Goal: Transaction & Acquisition: Purchase product/service

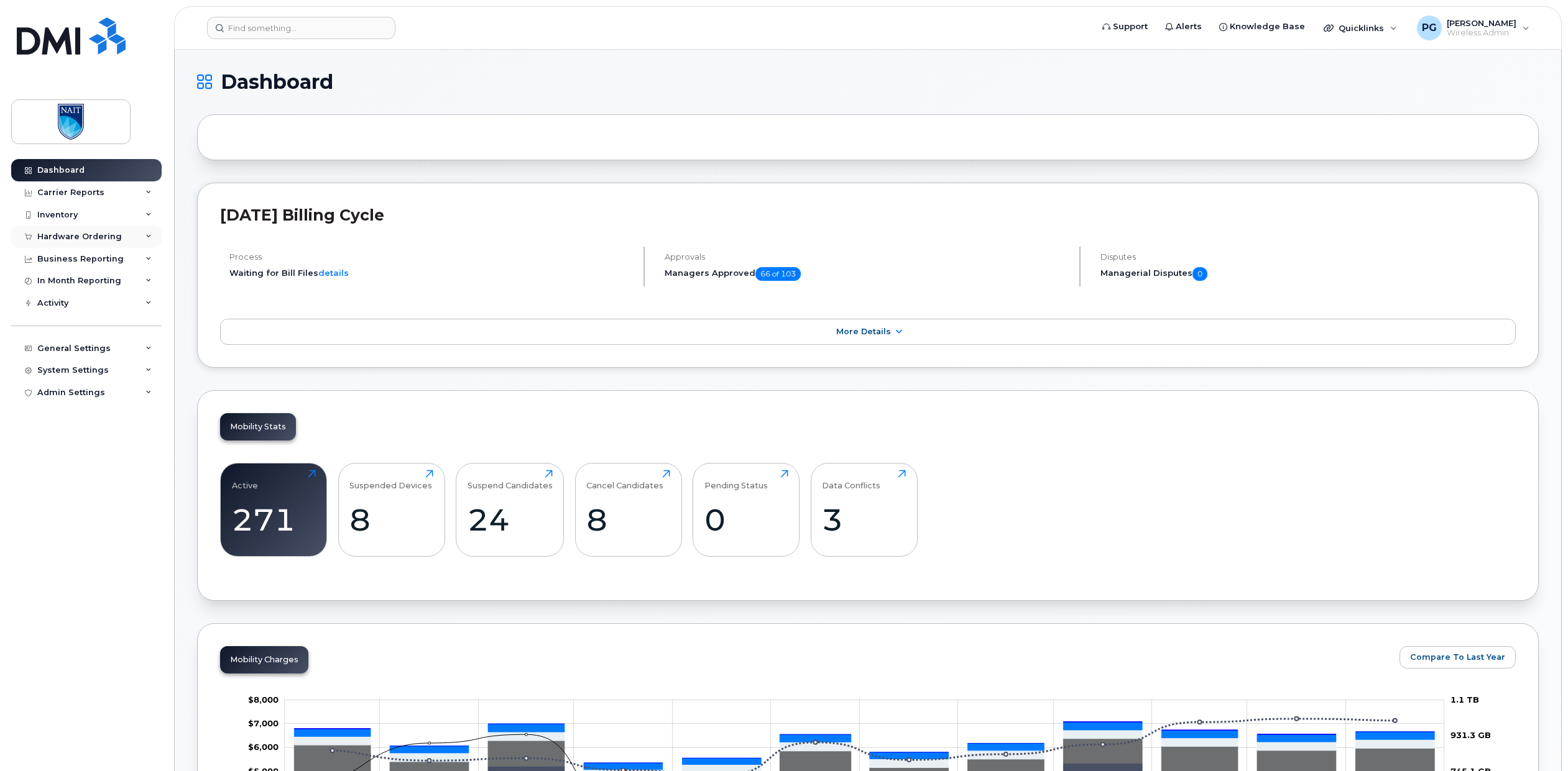
click at [63, 240] on div "Hardware Ordering" at bounding box center [80, 237] width 85 height 10
click at [64, 263] on div "Overview" at bounding box center [63, 259] width 40 height 11
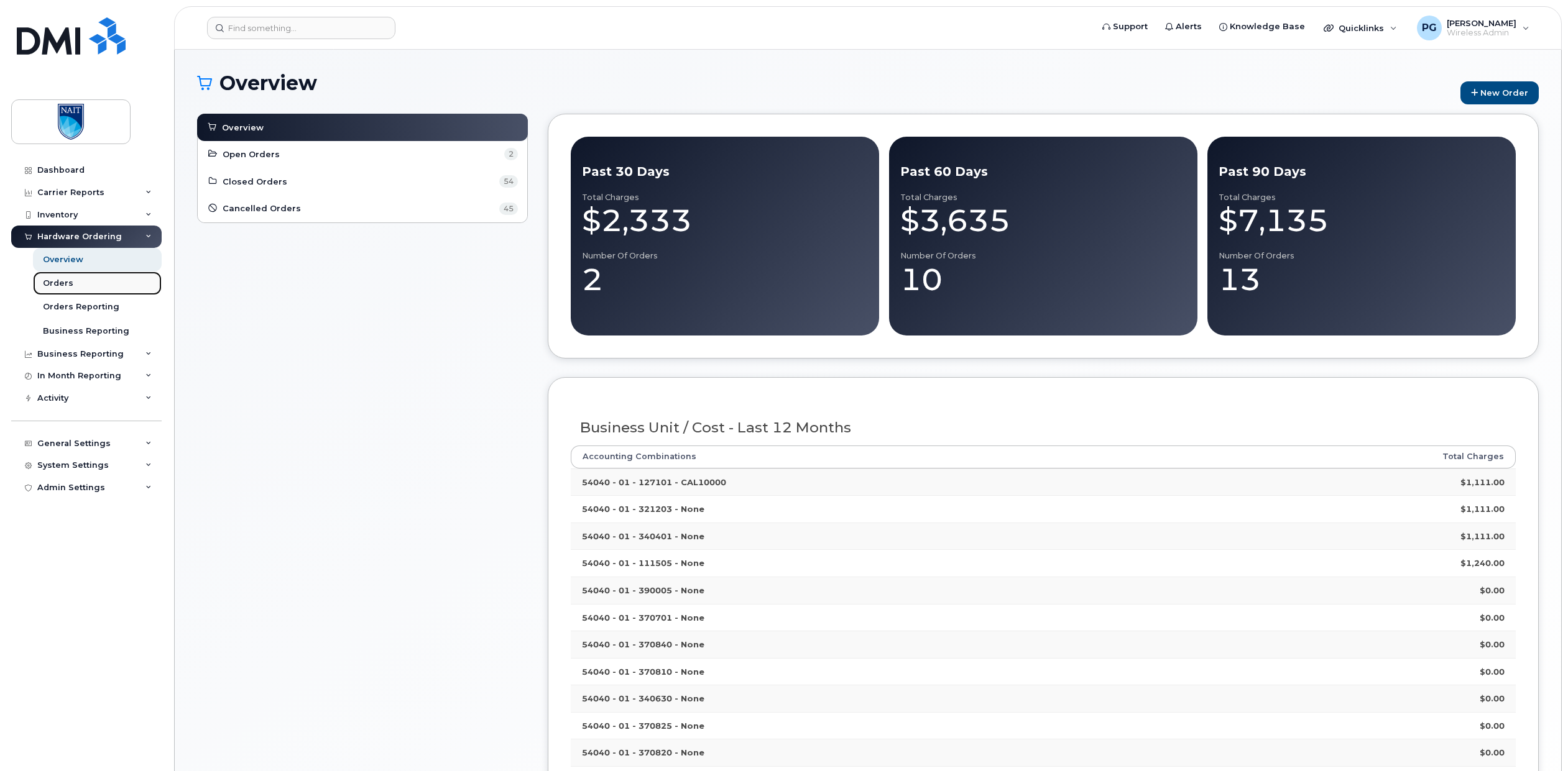
click at [62, 287] on div "Orders" at bounding box center [58, 283] width 30 height 11
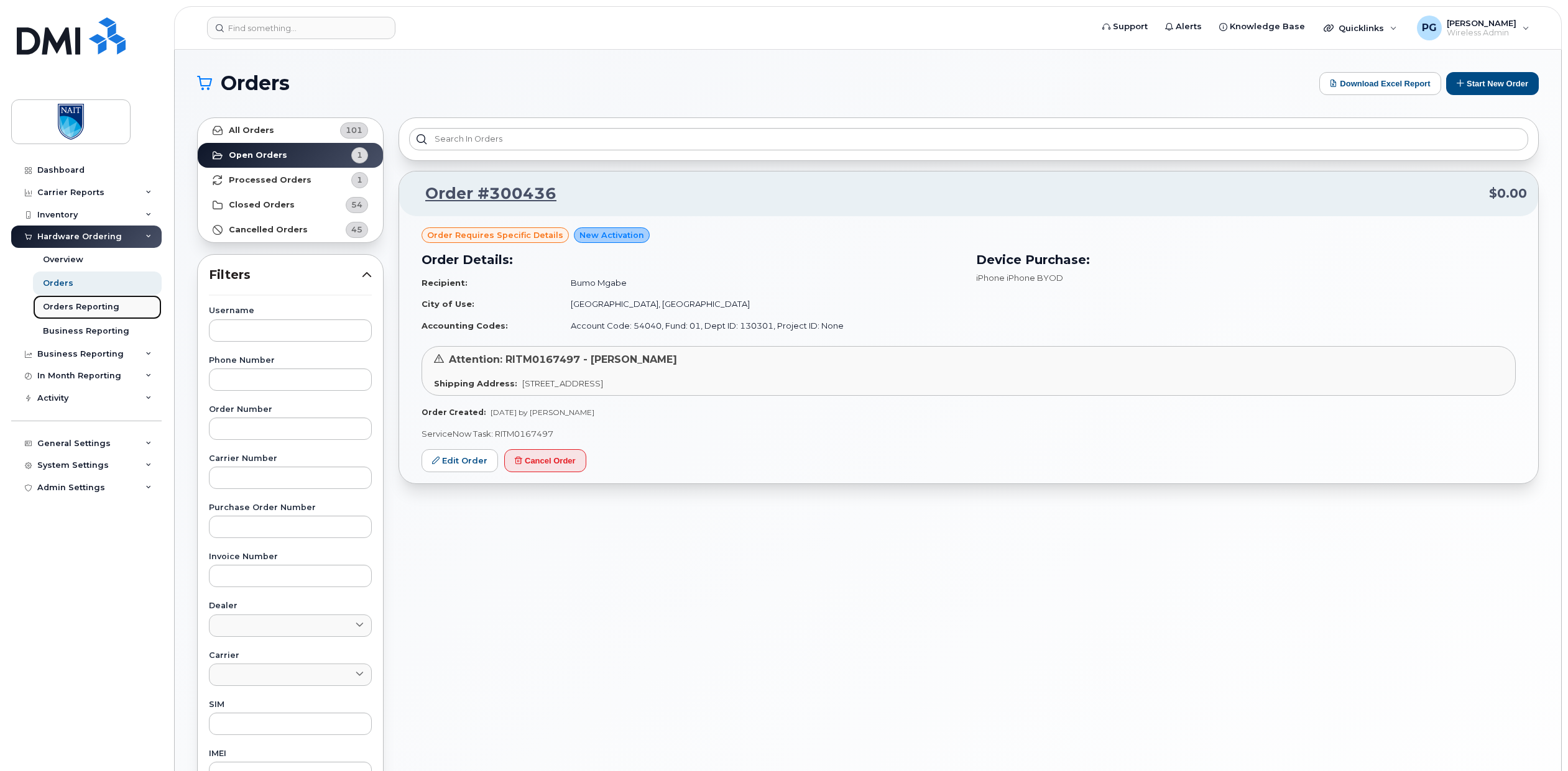
click at [69, 308] on div "Orders Reporting" at bounding box center [81, 307] width 76 height 11
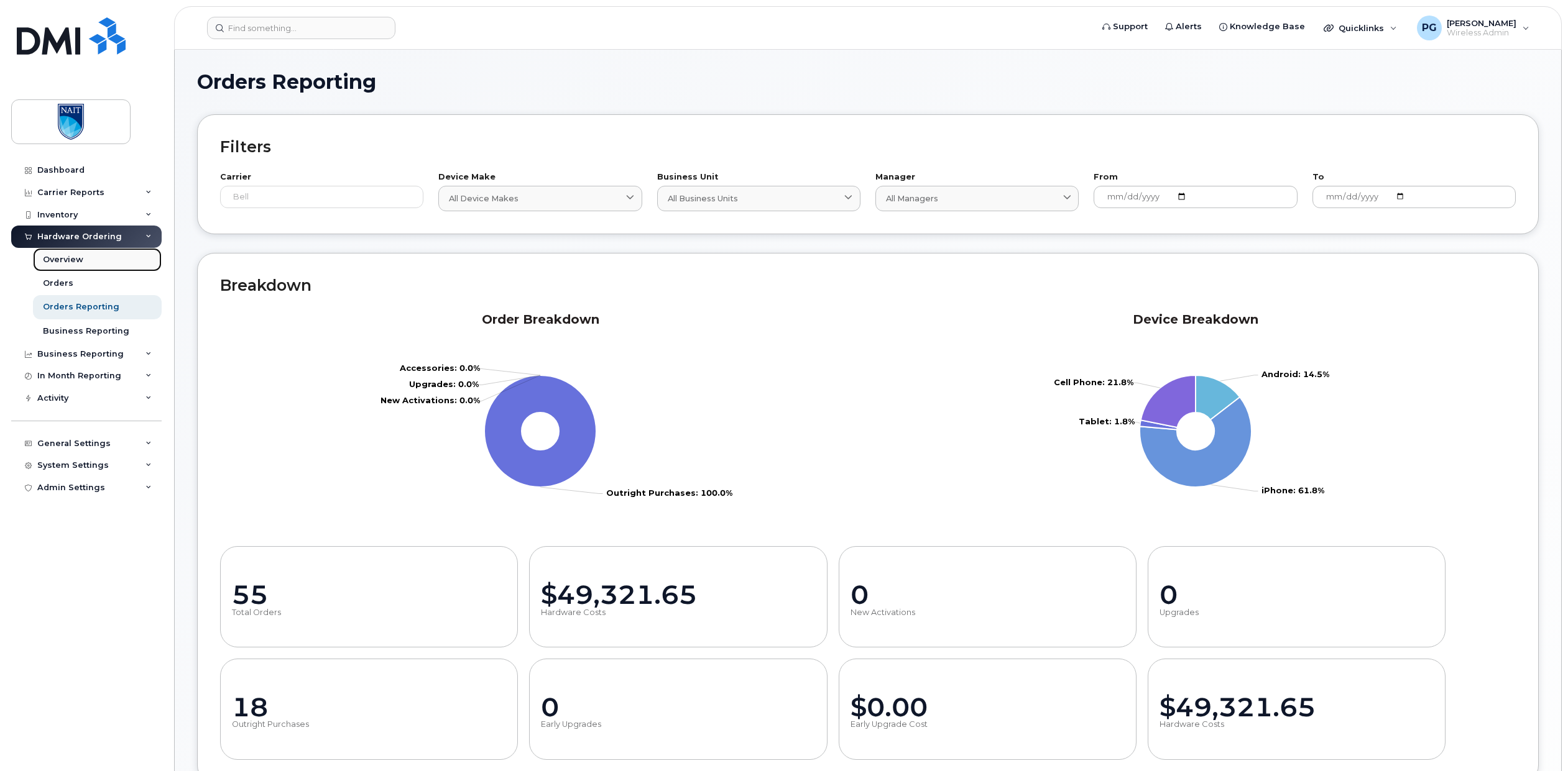
click at [71, 257] on div "Overview" at bounding box center [63, 259] width 40 height 11
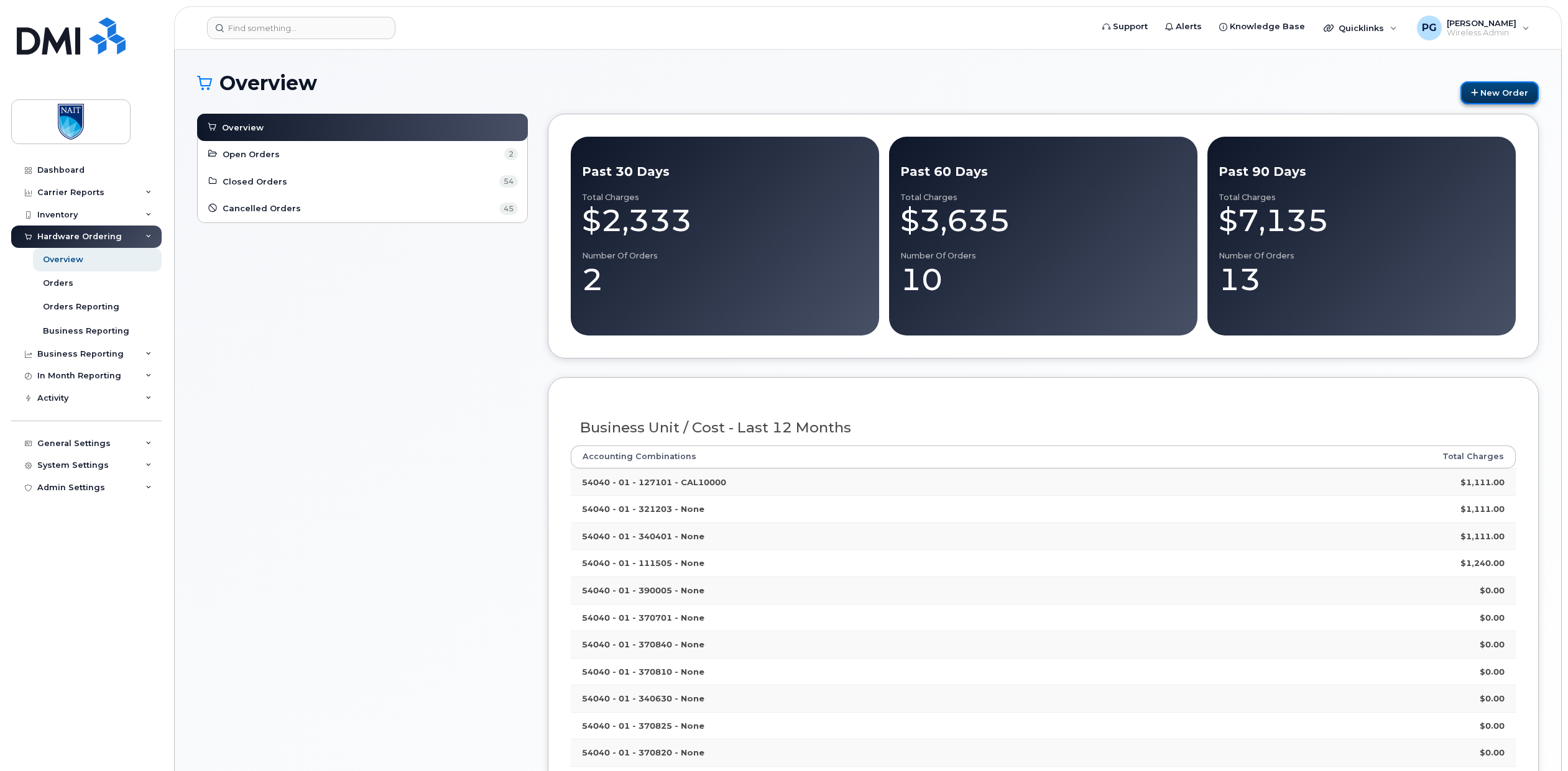
click at [1487, 100] on link "New Order" at bounding box center [1499, 93] width 78 height 23
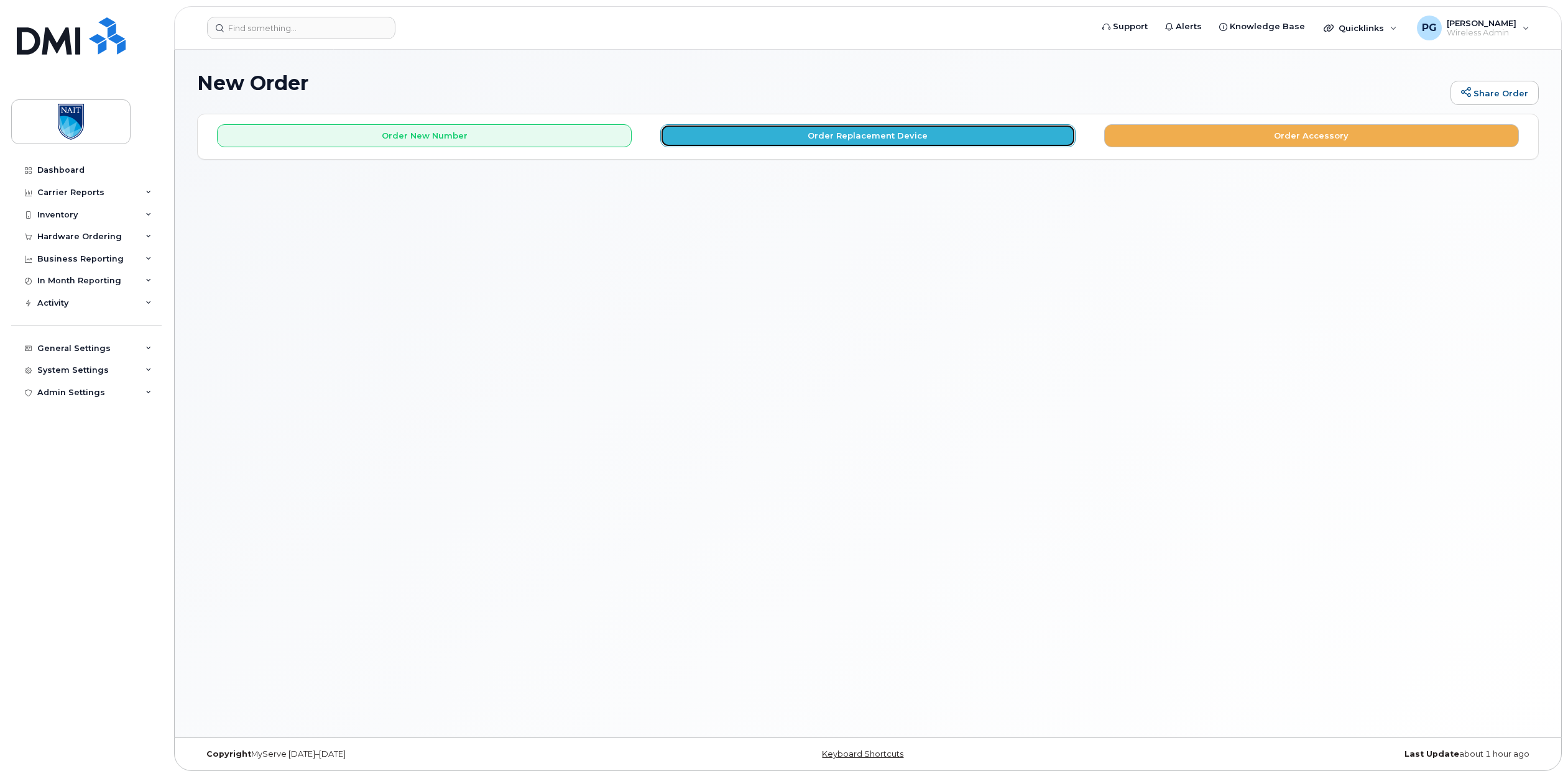
click at [759, 131] on button "Order Replacement Device" at bounding box center [867, 135] width 415 height 23
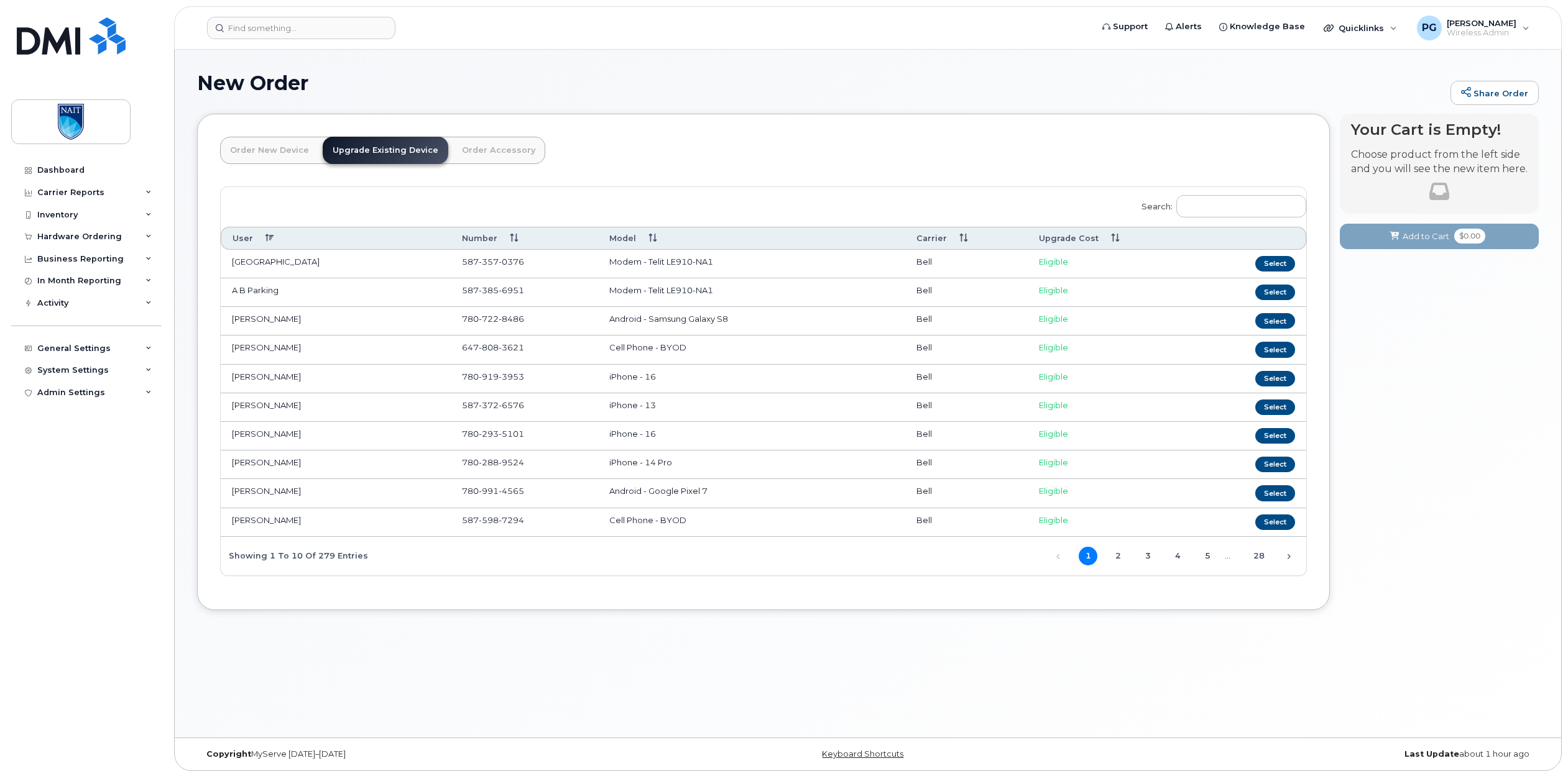
click at [257, 151] on link "Order New Device" at bounding box center [269, 151] width 99 height 27
